Goal: Information Seeking & Learning: Learn about a topic

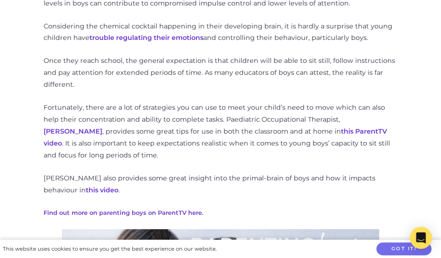
scroll to position [735, 0]
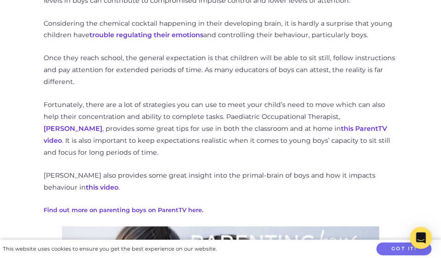
click at [315, 124] on link "this ParentTV video" at bounding box center [215, 134] width 343 height 20
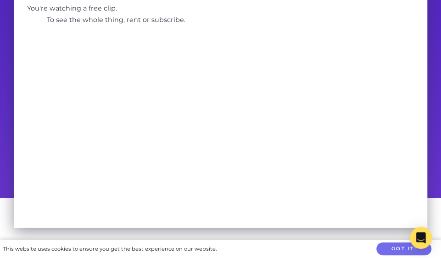
scroll to position [80, 0]
